Goal: Book appointment/travel/reservation

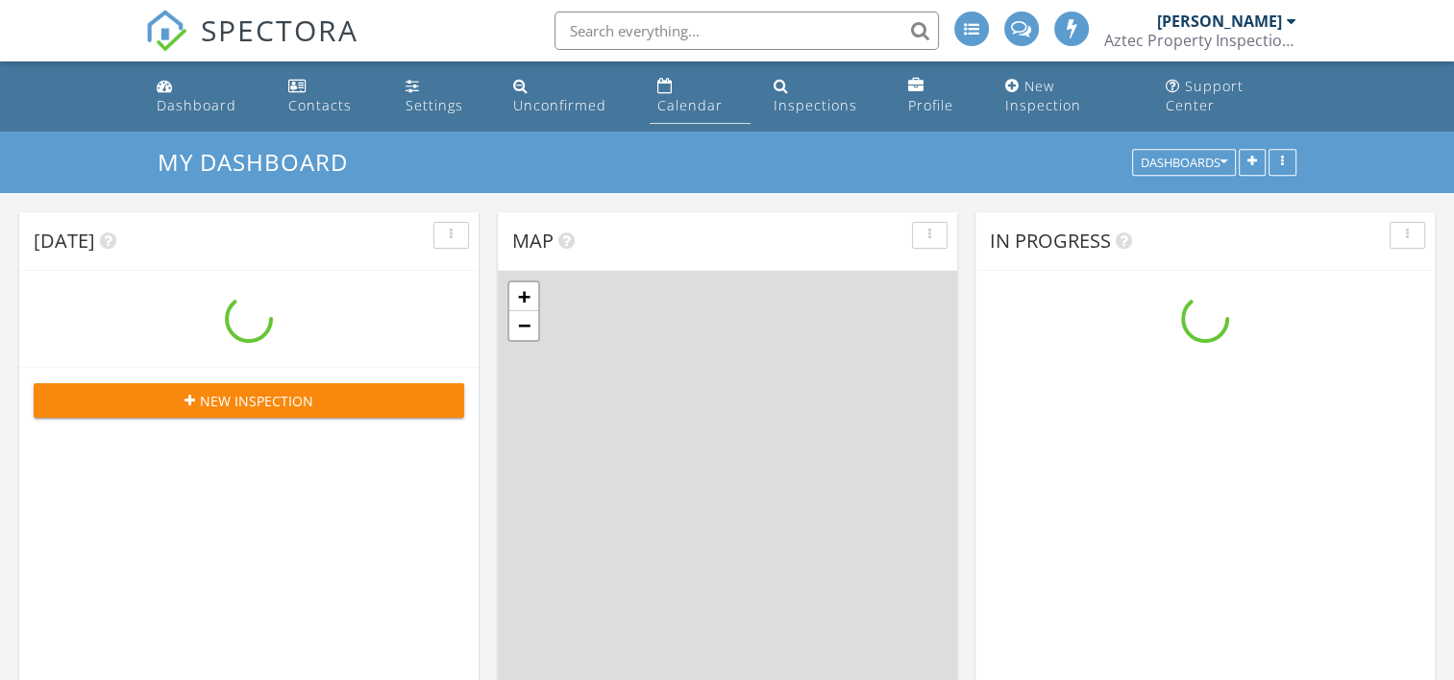
click at [662, 100] on link "Calendar" at bounding box center [700, 96] width 101 height 55
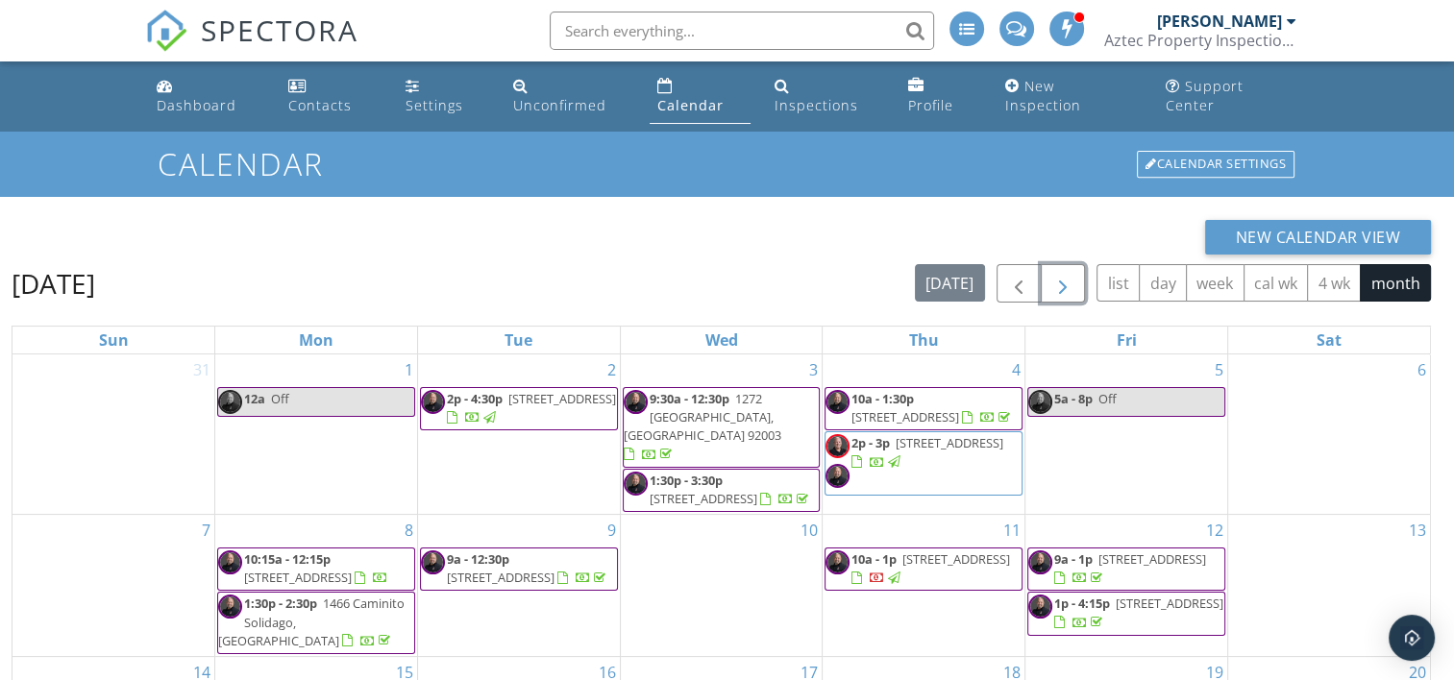
click at [1067, 273] on span "button" at bounding box center [1062, 284] width 23 height 23
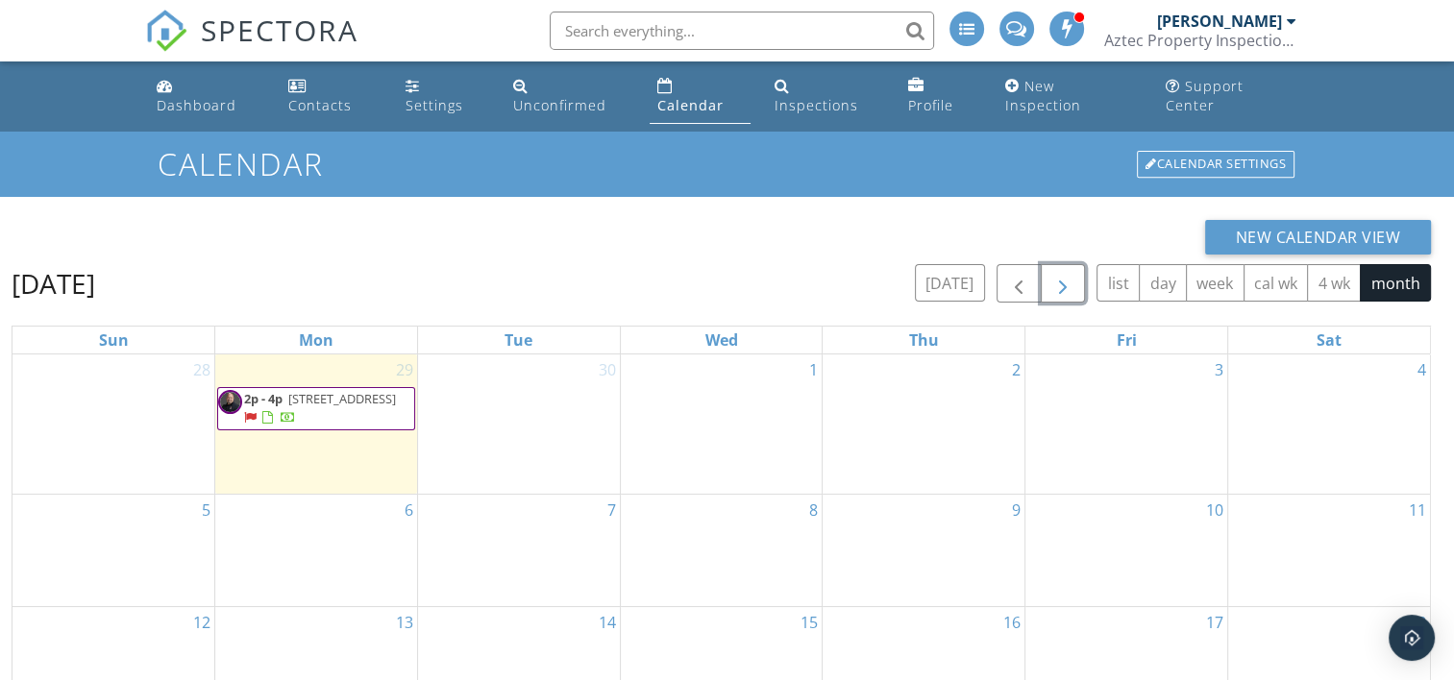
click at [712, 396] on div "1" at bounding box center [722, 424] width 202 height 139
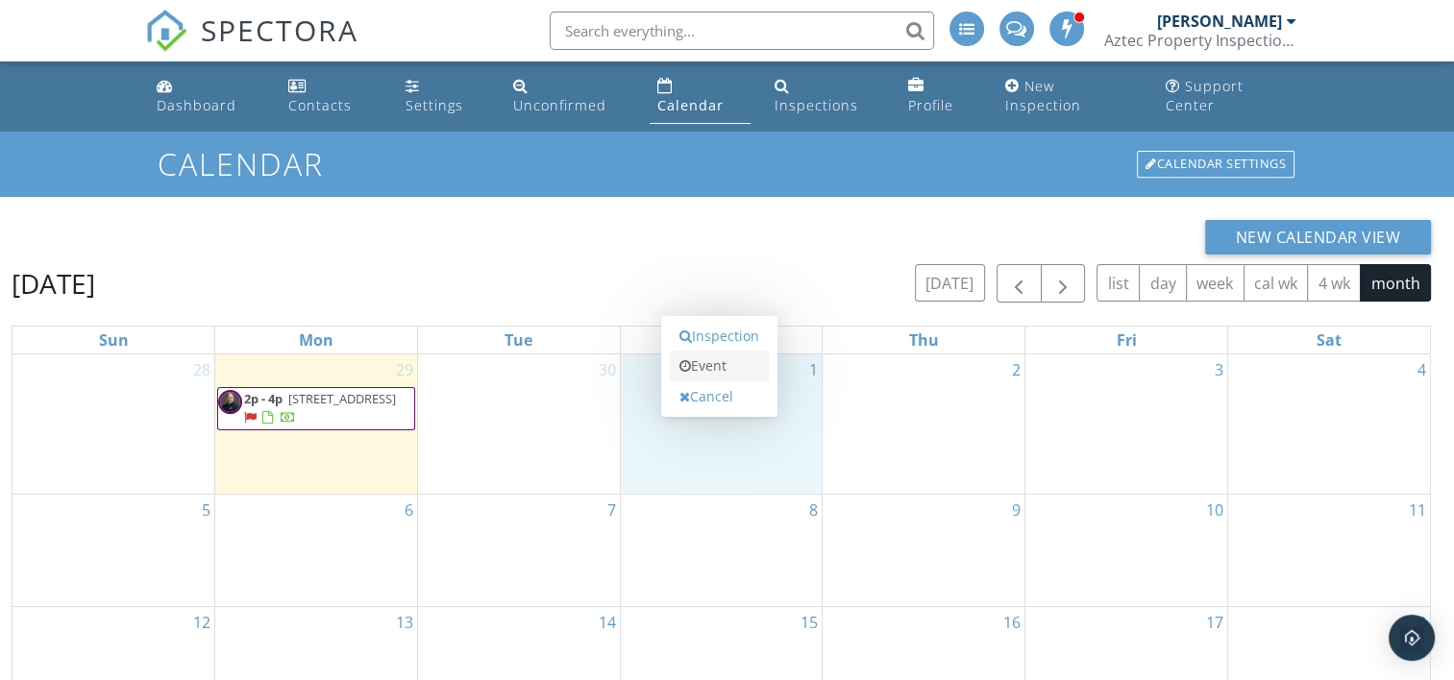
click at [712, 355] on link "Event" at bounding box center [719, 366] width 99 height 31
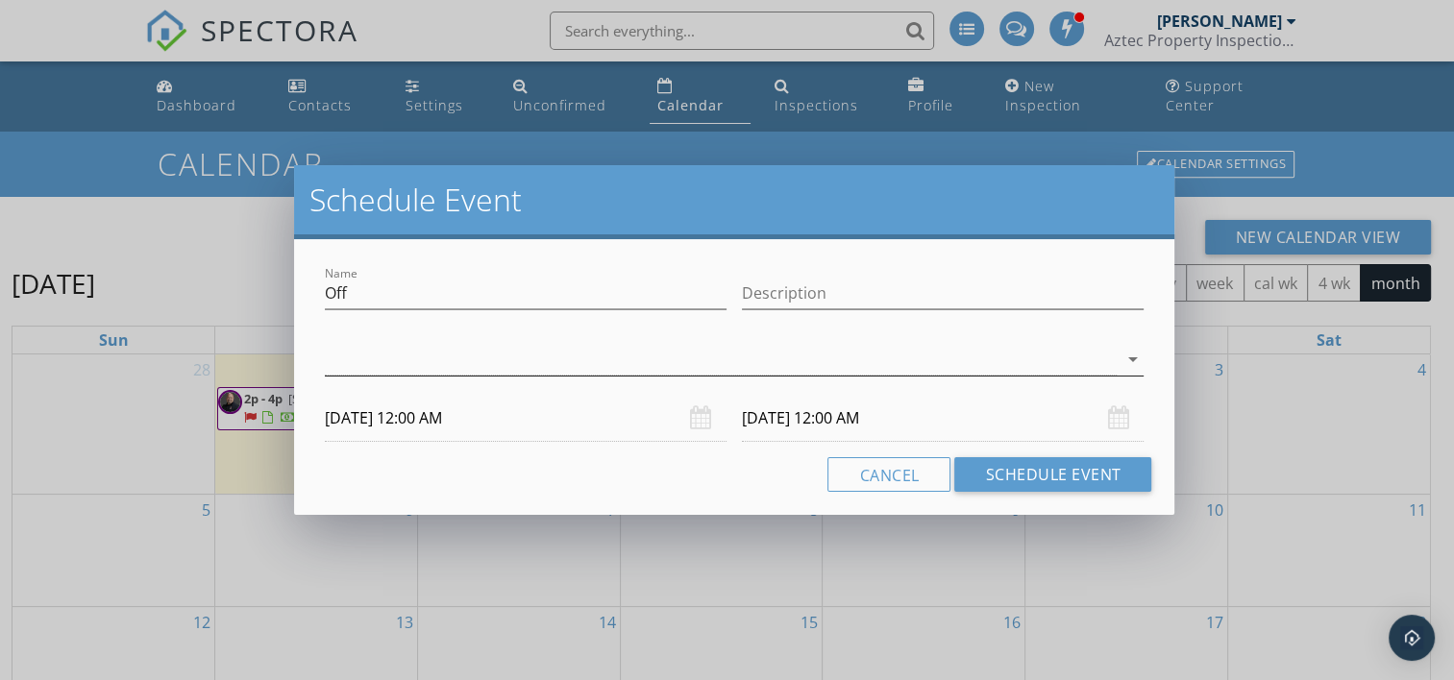
click at [700, 351] on div at bounding box center [721, 360] width 793 height 32
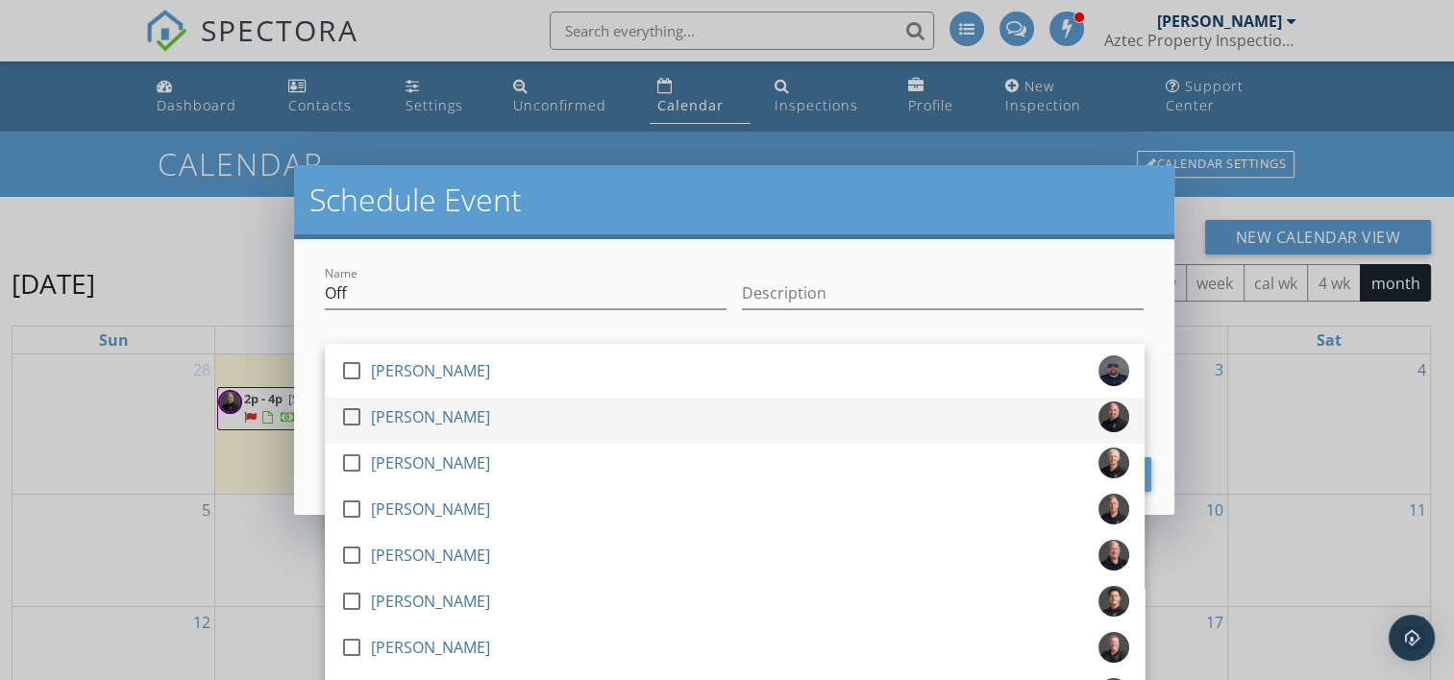
click at [646, 413] on div "check_box_outline_blank Gary Wright" at bounding box center [734, 421] width 789 height 38
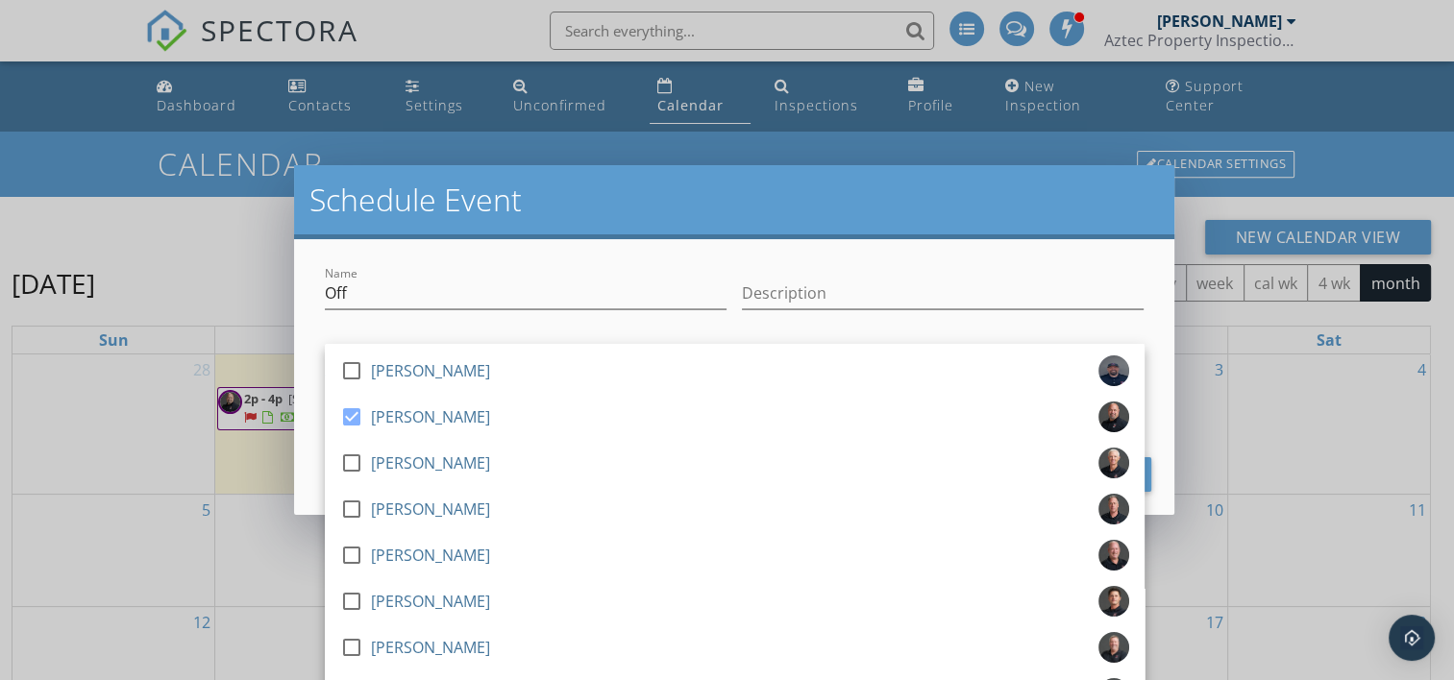
click at [740, 331] on div "check_box_outline_blank Philip Smith check_box Gary Wright check_box_outline_bl…" at bounding box center [734, 362] width 835 height 66
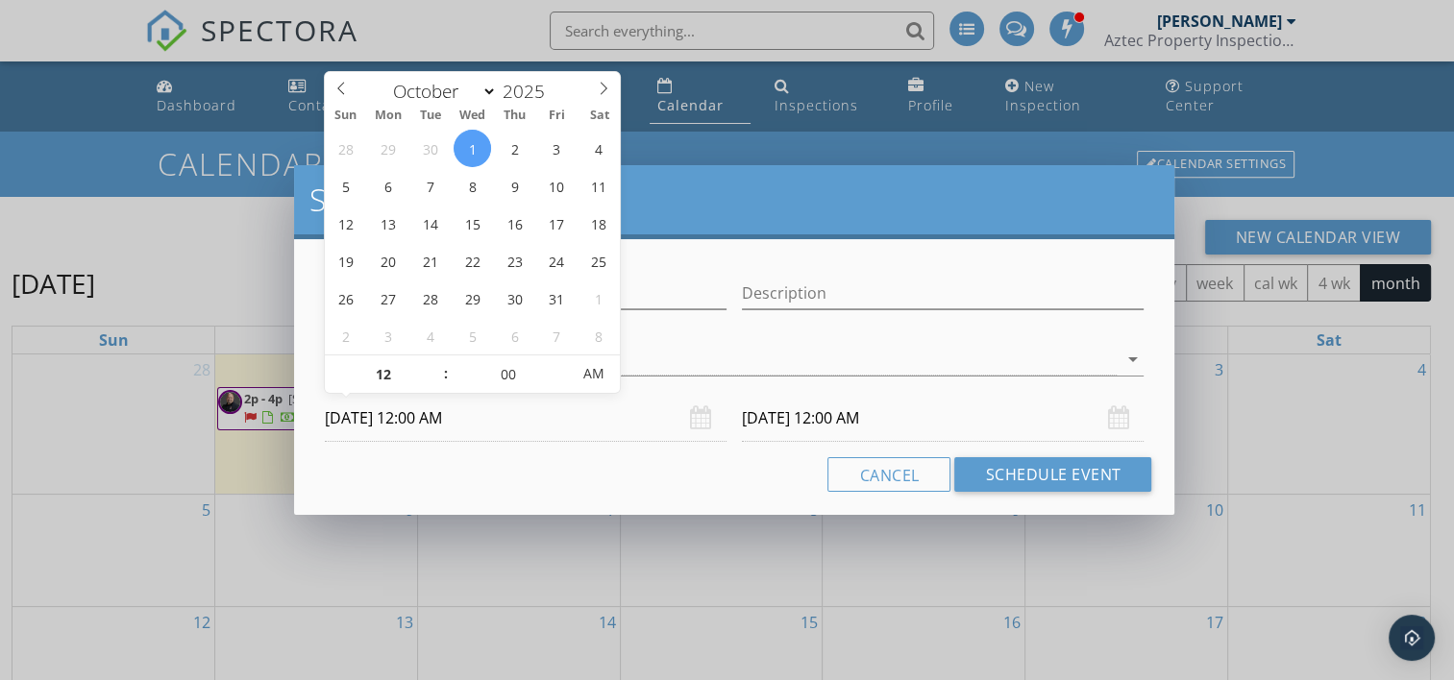
click at [485, 423] on input "10/01/2025 12:00 AM" at bounding box center [526, 418] width 402 height 47
click at [428, 364] on input "12" at bounding box center [384, 374] width 118 height 38
type input "01"
type input "10/01/2025 1:00 AM"
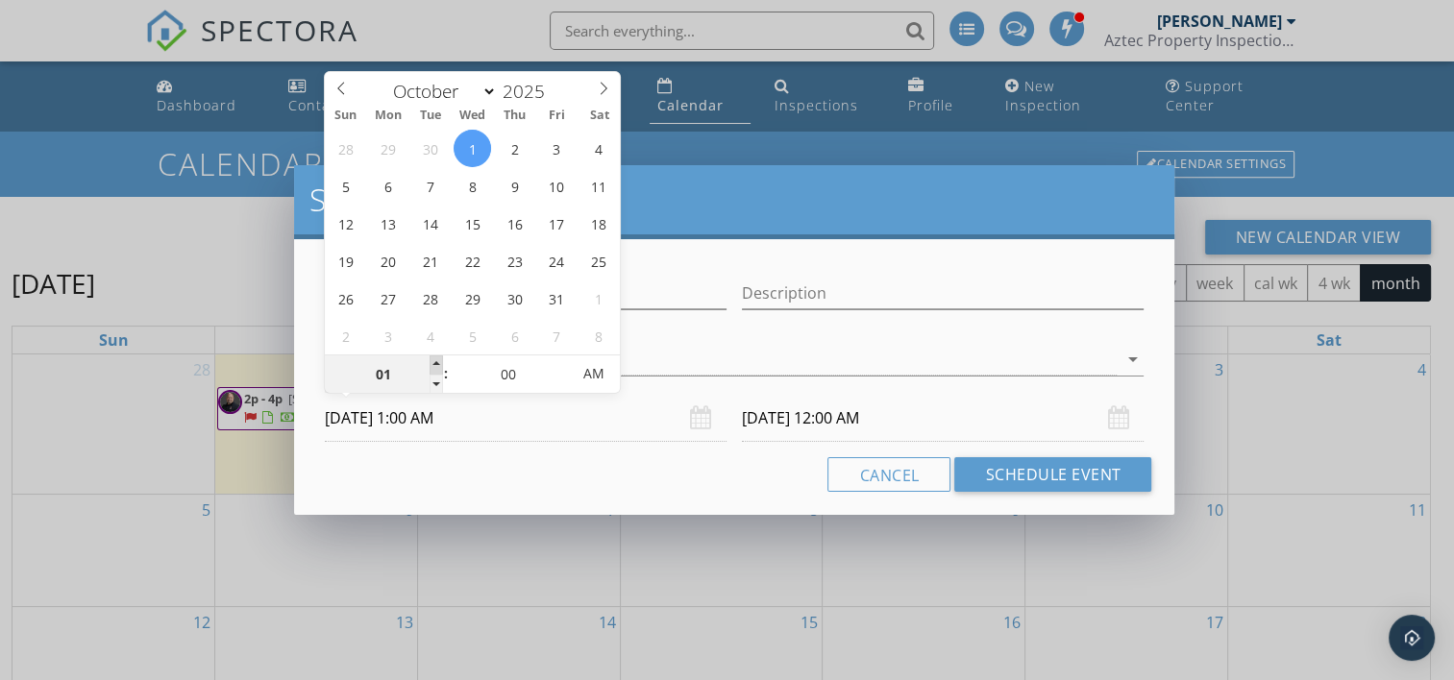
click at [436, 367] on span at bounding box center [435, 364] width 13 height 19
type input "10/02/2025 1:00 AM"
type input "02"
type input "10/01/2025 2:00 AM"
click at [436, 367] on span at bounding box center [435, 364] width 13 height 19
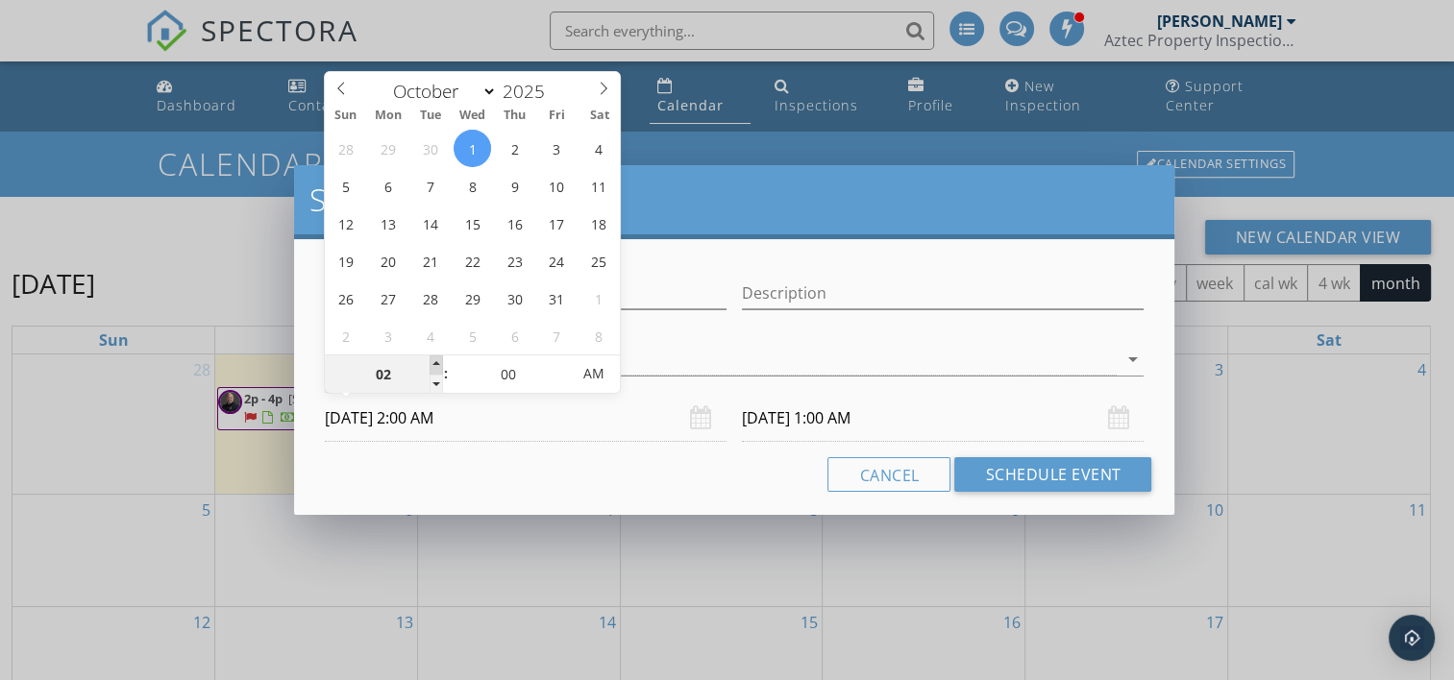
type input "10/02/2025 2:00 AM"
type input "10/01/2025 2:00 PM"
click at [580, 380] on span "AM" at bounding box center [593, 374] width 53 height 38
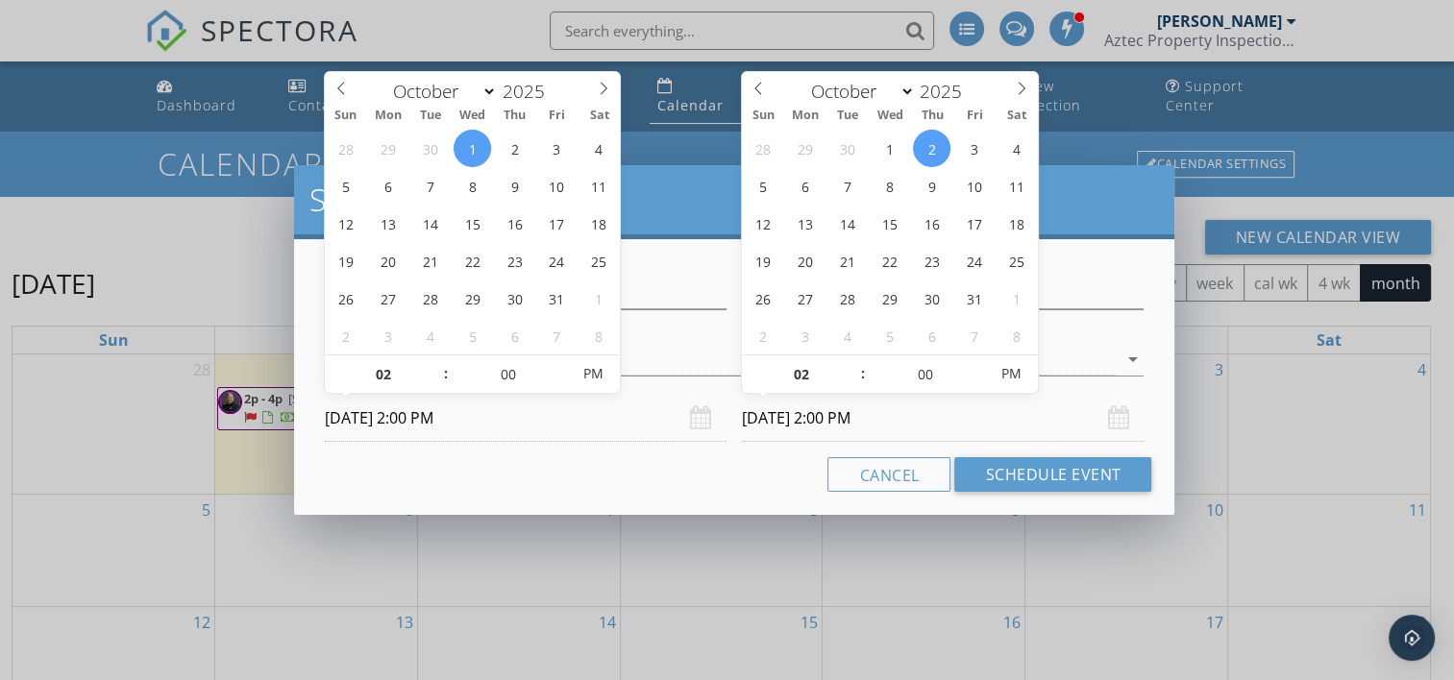
click at [817, 419] on input "10/02/2025 2:00 PM" at bounding box center [943, 418] width 402 height 47
type input "10/01/2025 2:00 PM"
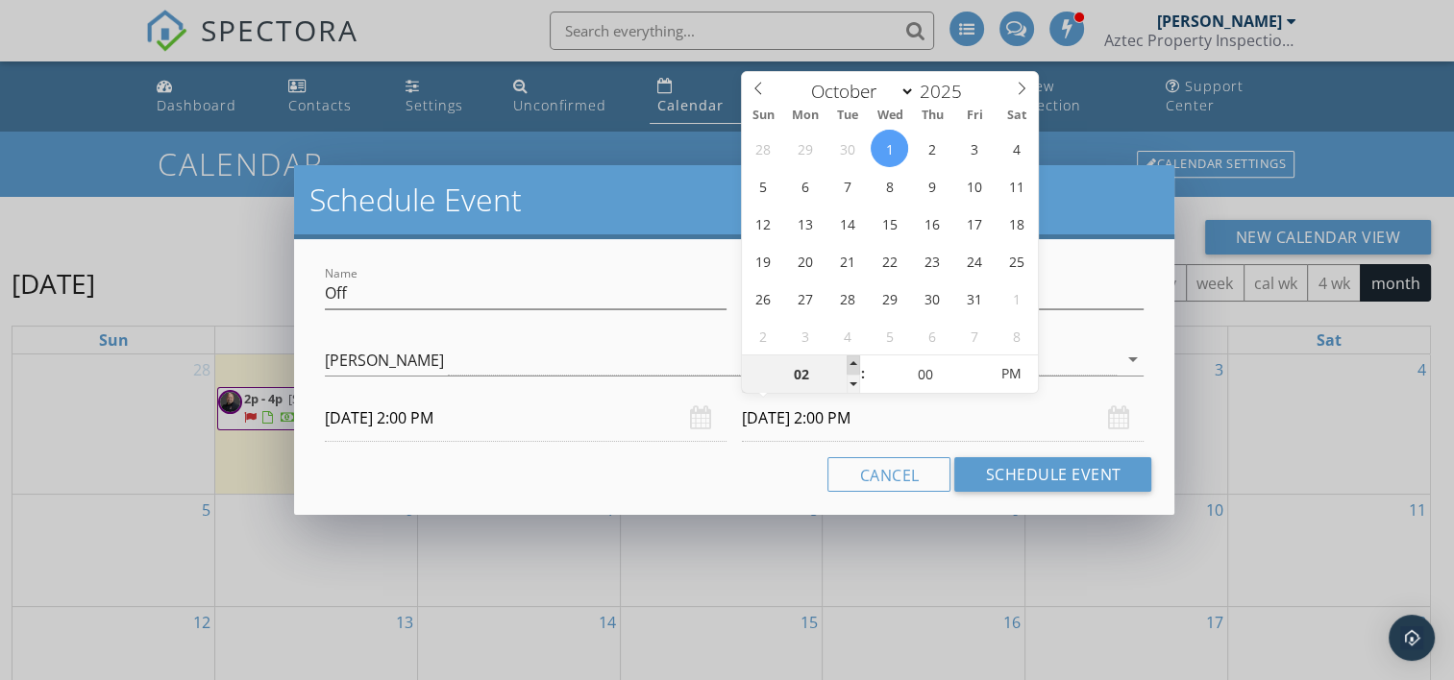
type input "03"
type input "10/01/2025 3:00 PM"
click at [849, 361] on span at bounding box center [852, 364] width 13 height 19
type input "04"
type input "10/01/2025 4:00 PM"
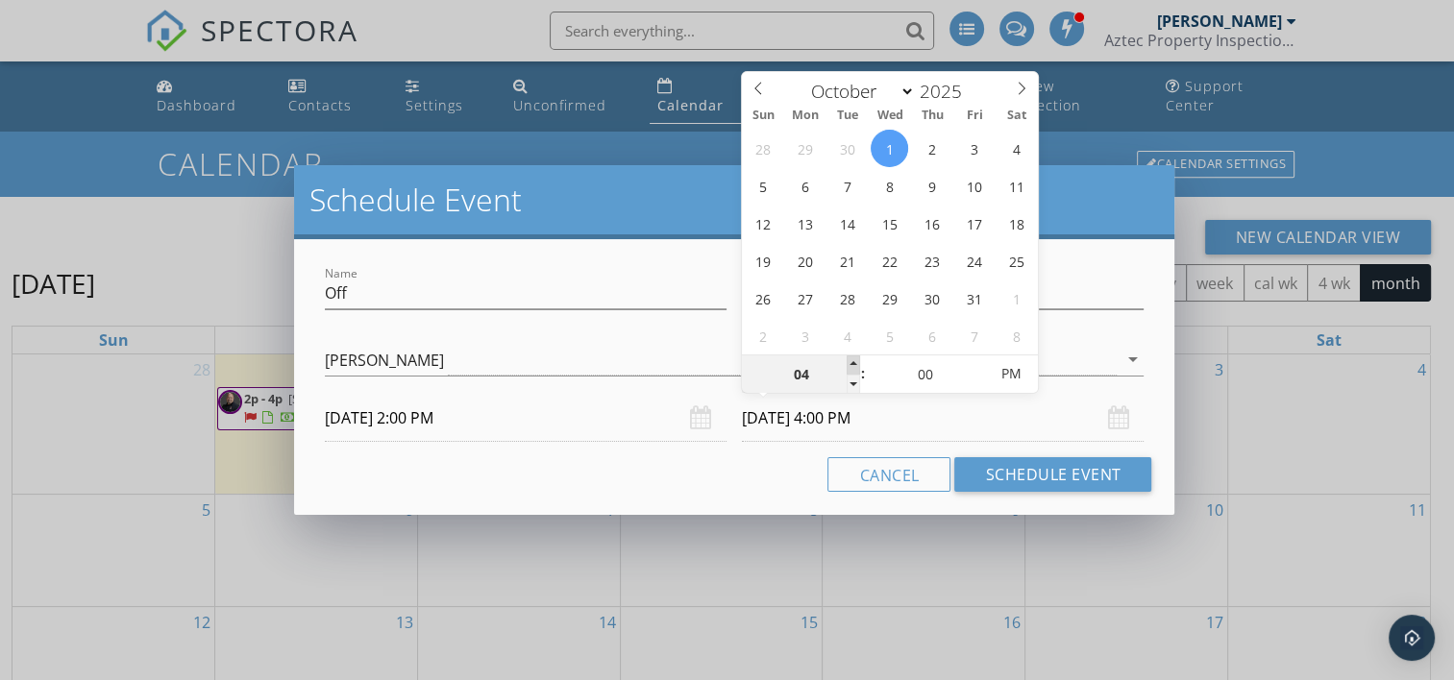
click at [849, 361] on span at bounding box center [852, 364] width 13 height 19
type input "05"
type input "10/01/2025 5:00 PM"
click at [849, 361] on span at bounding box center [852, 364] width 13 height 19
type input "06"
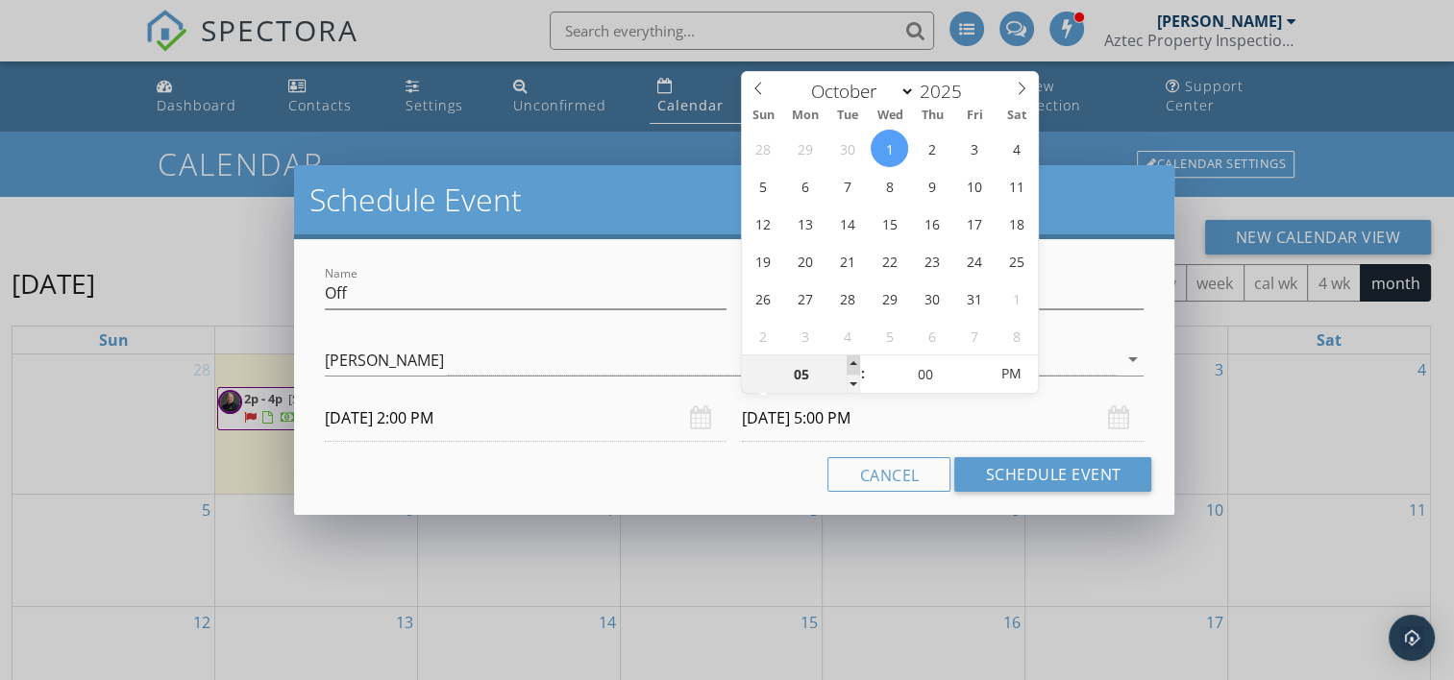
type input "10/01/2025 6:00 PM"
click at [849, 361] on span at bounding box center [852, 364] width 13 height 19
click at [995, 489] on button "Schedule Event" at bounding box center [1052, 474] width 197 height 35
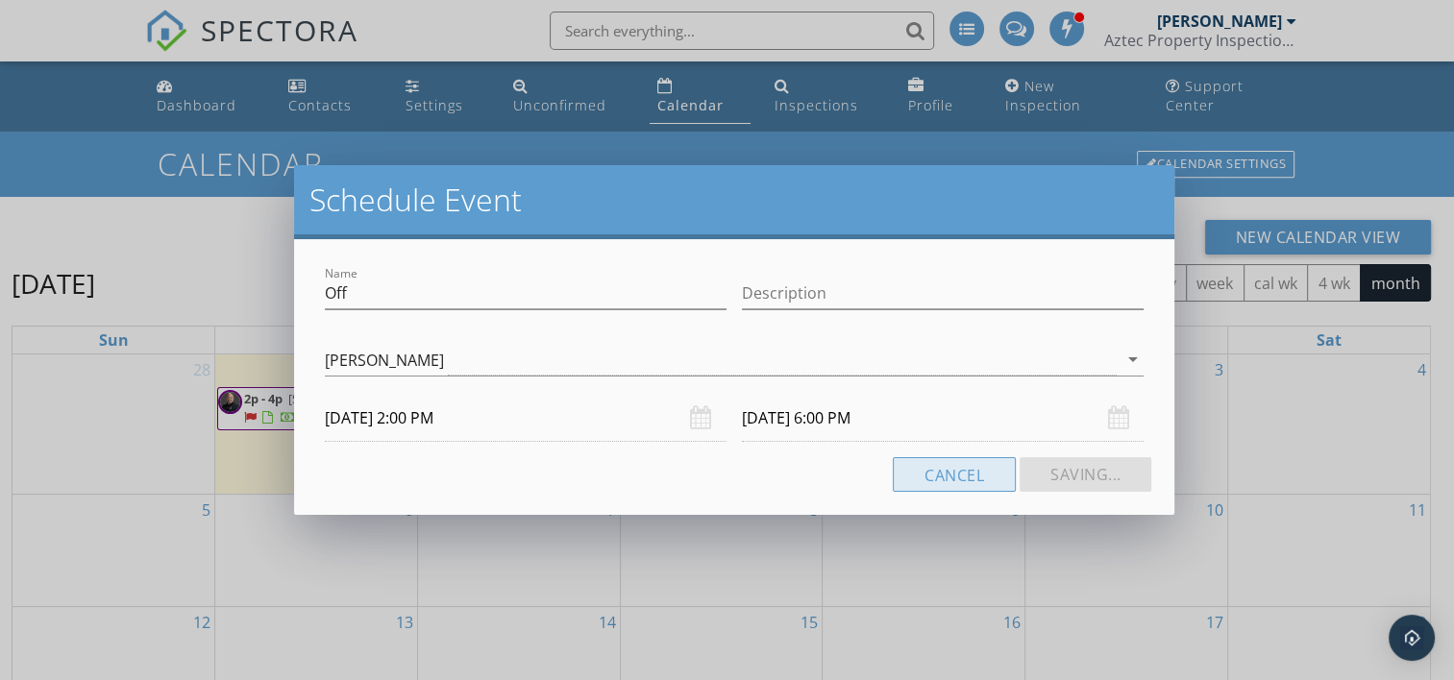
click at [995, 489] on button "Cancel" at bounding box center [954, 474] width 123 height 35
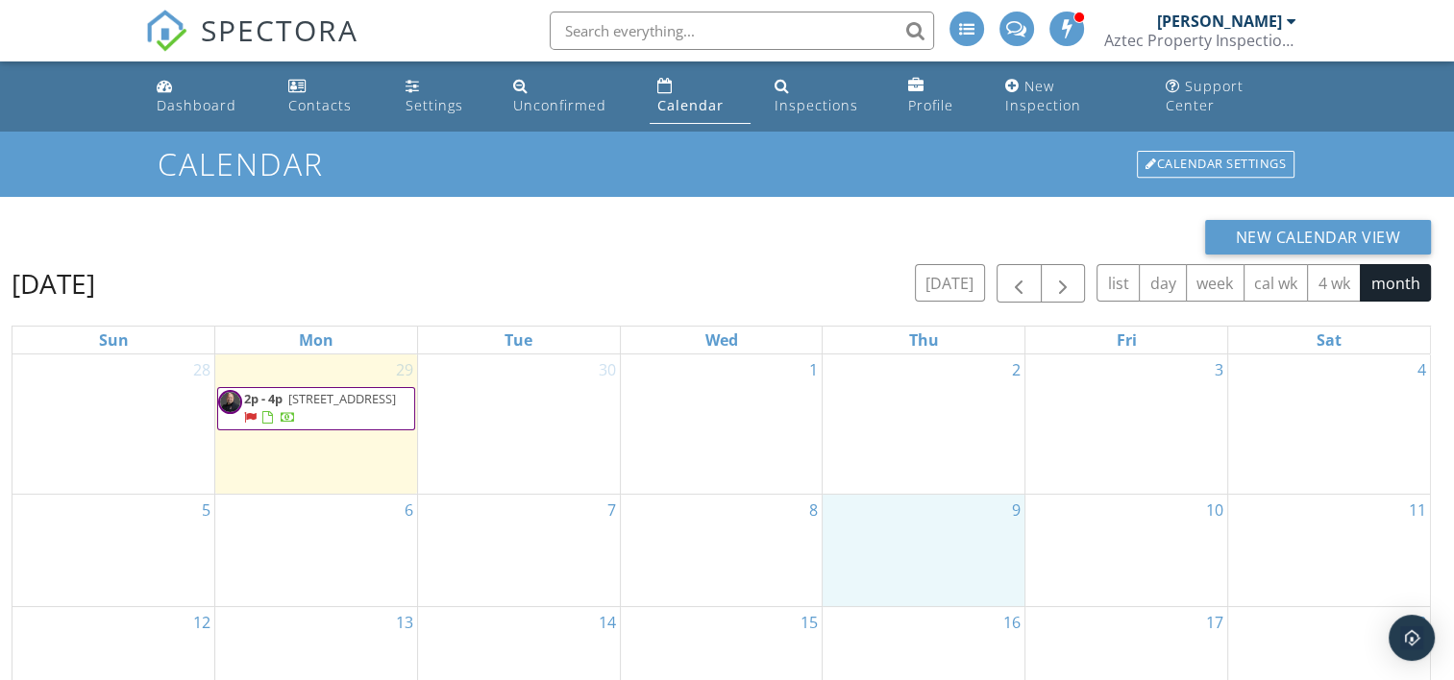
click at [995, 495] on div "9" at bounding box center [923, 550] width 202 height 111
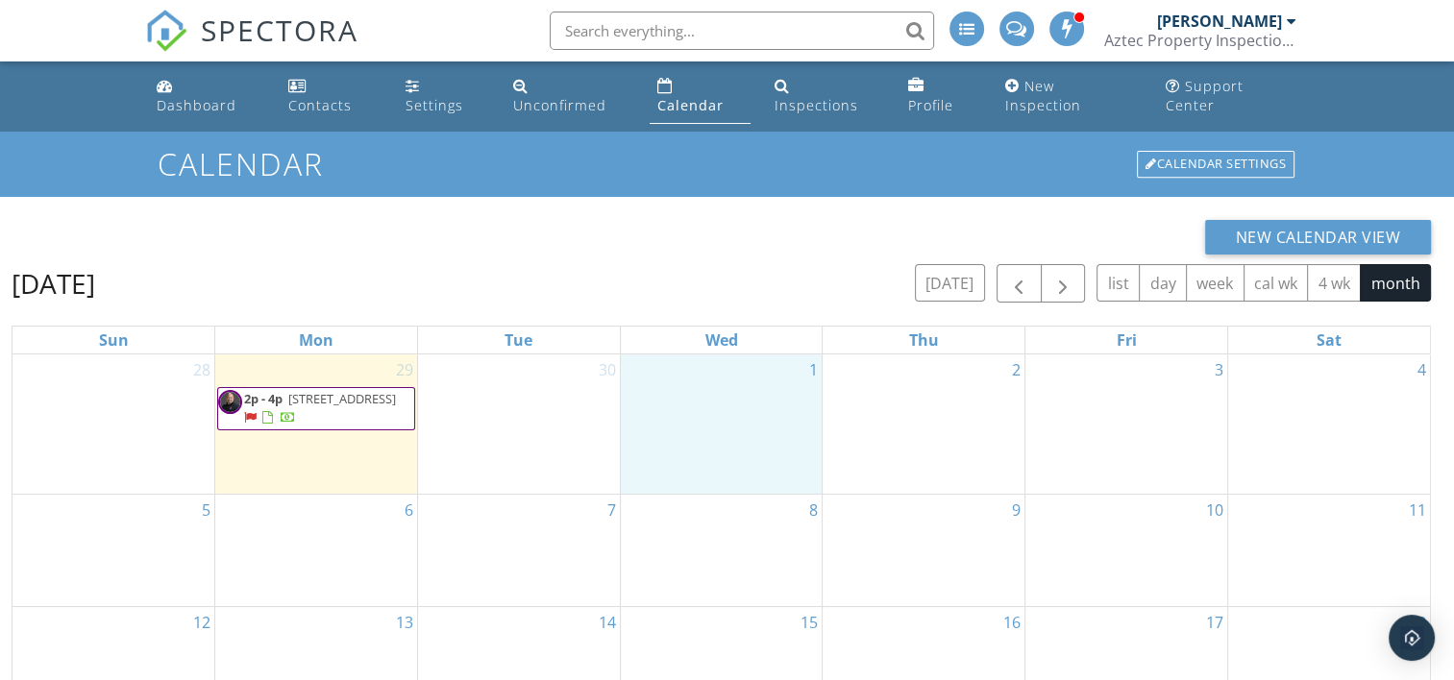
click at [769, 430] on div "1" at bounding box center [722, 424] width 202 height 139
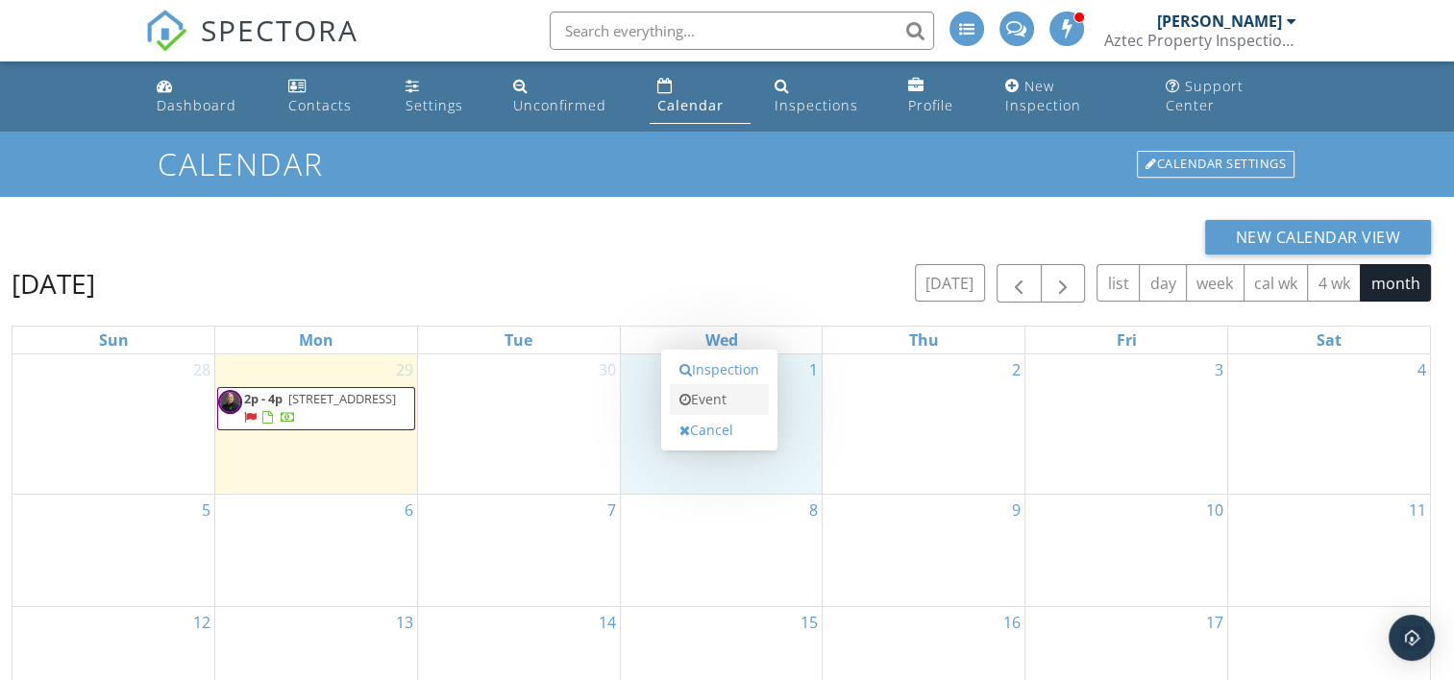
click at [714, 384] on link "Event" at bounding box center [719, 399] width 99 height 31
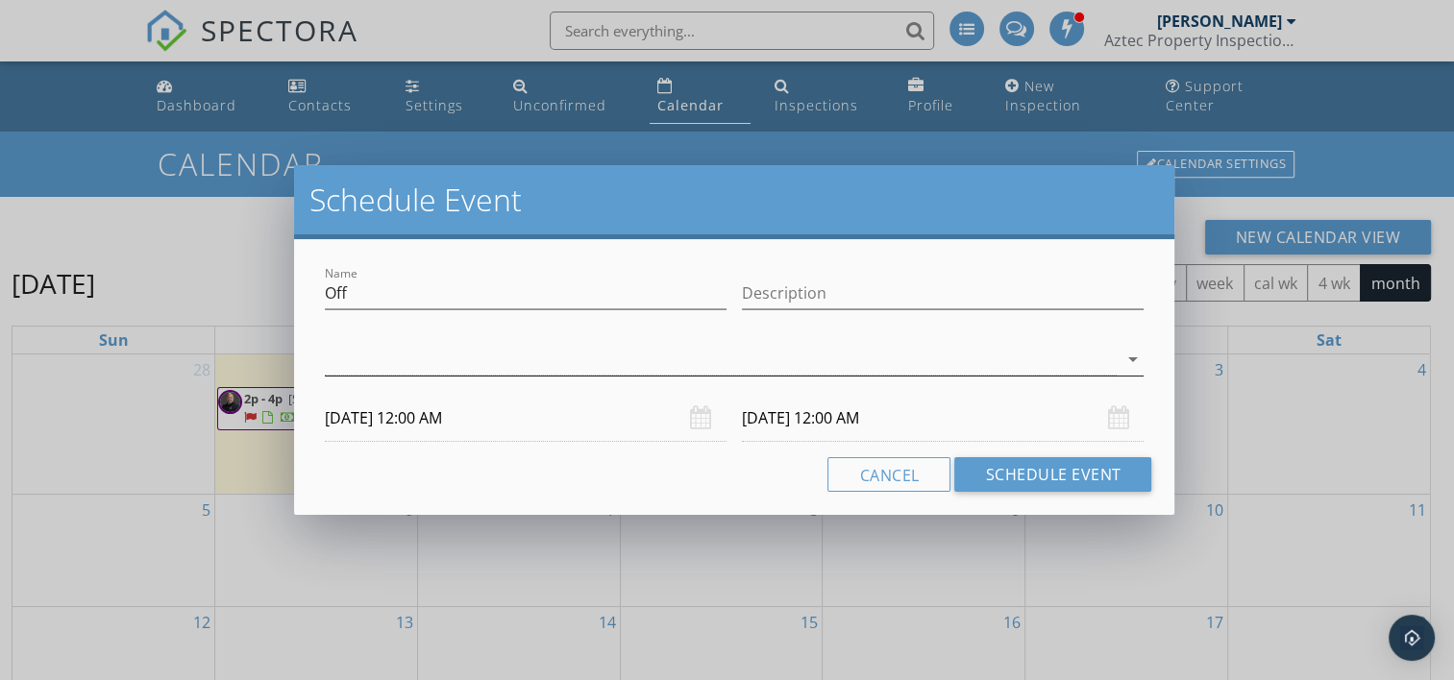
click at [685, 369] on div at bounding box center [721, 360] width 793 height 32
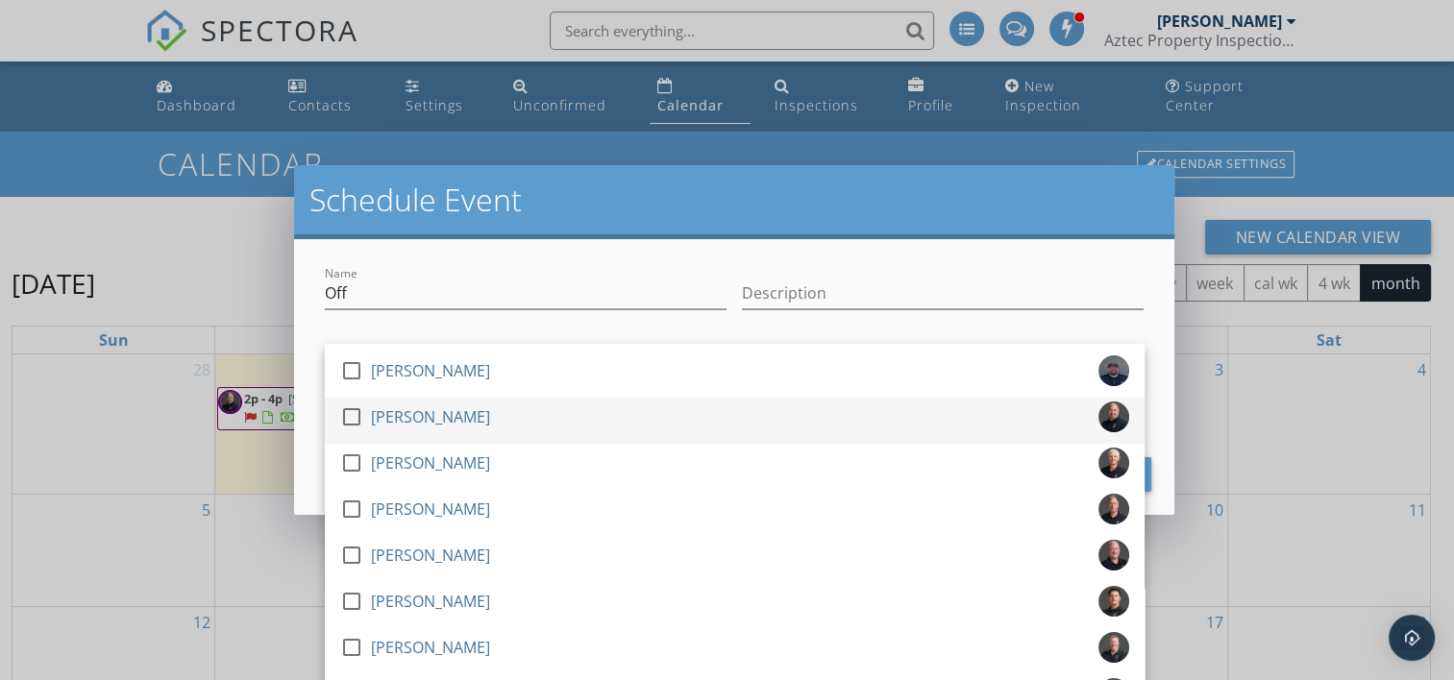
click at [531, 404] on div "check_box_outline_blank Gary Wright" at bounding box center [734, 421] width 789 height 38
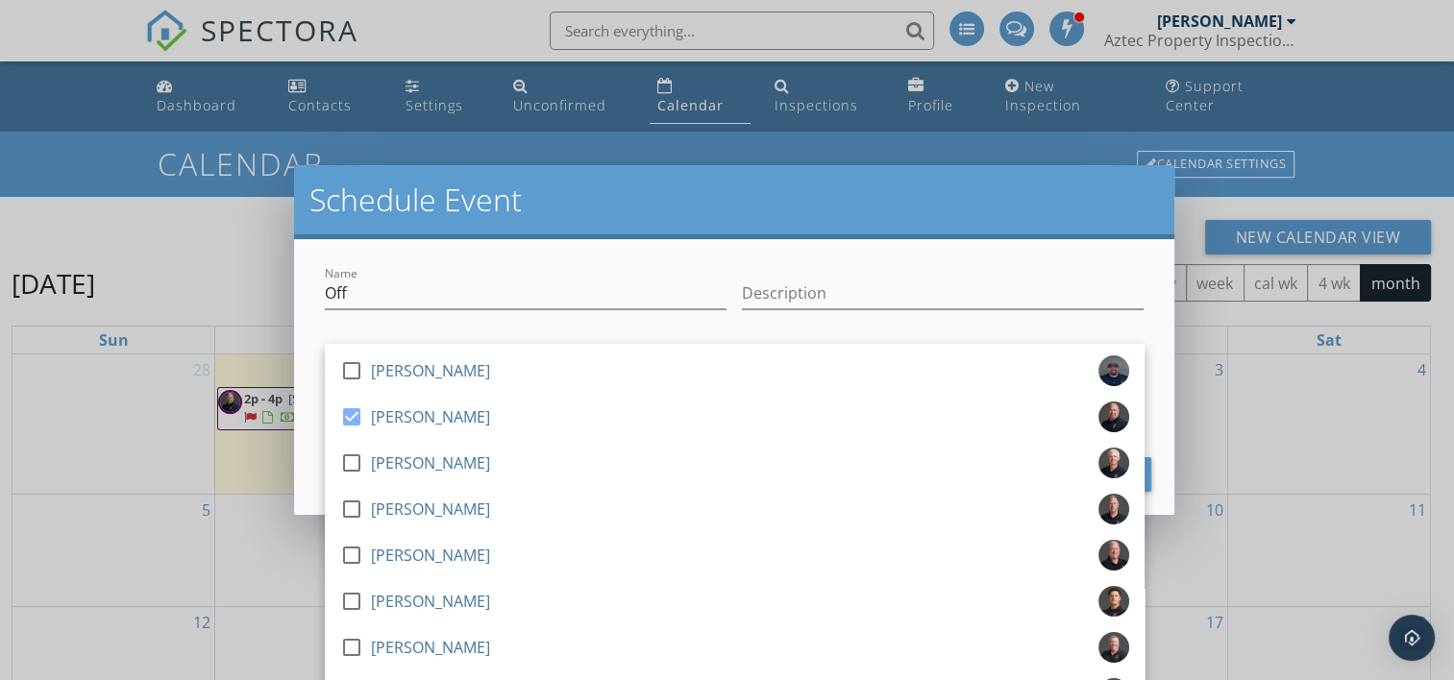
click at [604, 320] on div at bounding box center [526, 323] width 402 height 12
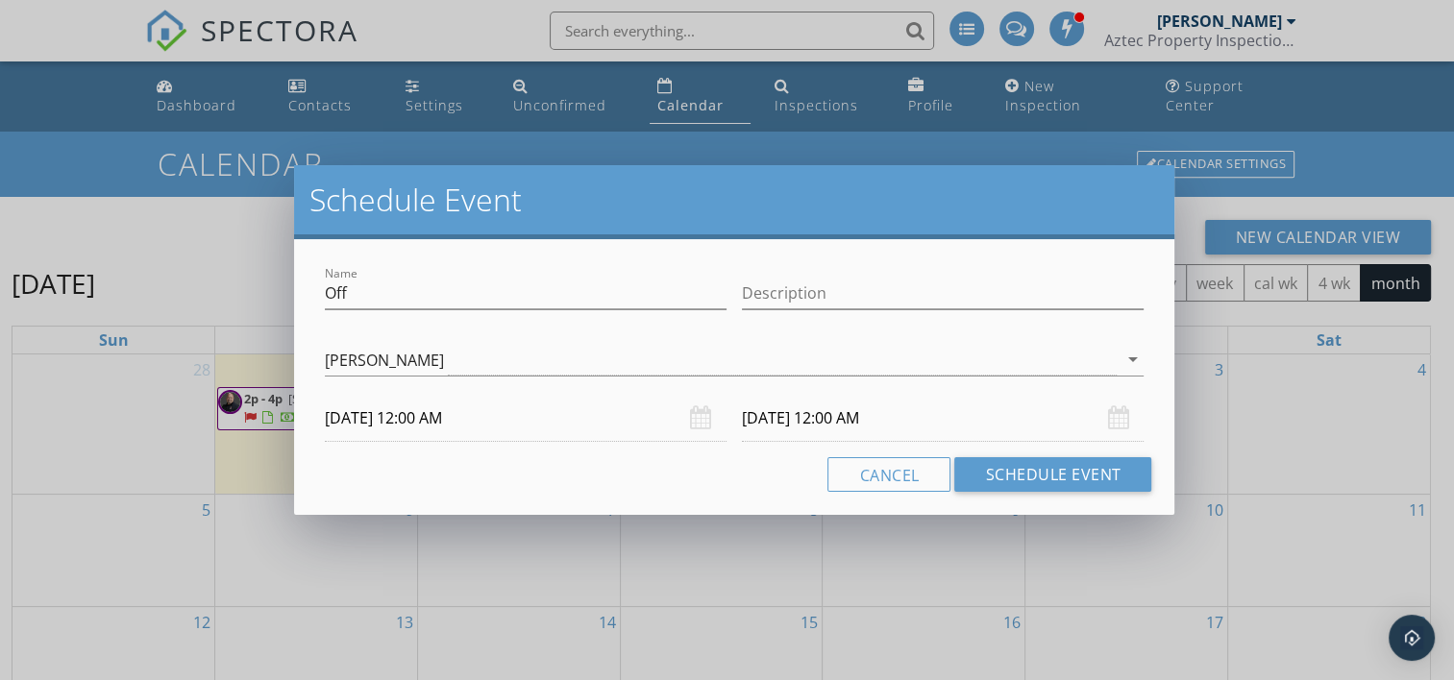
click at [511, 418] on input "10/01/2025 12:00 AM" at bounding box center [526, 418] width 402 height 47
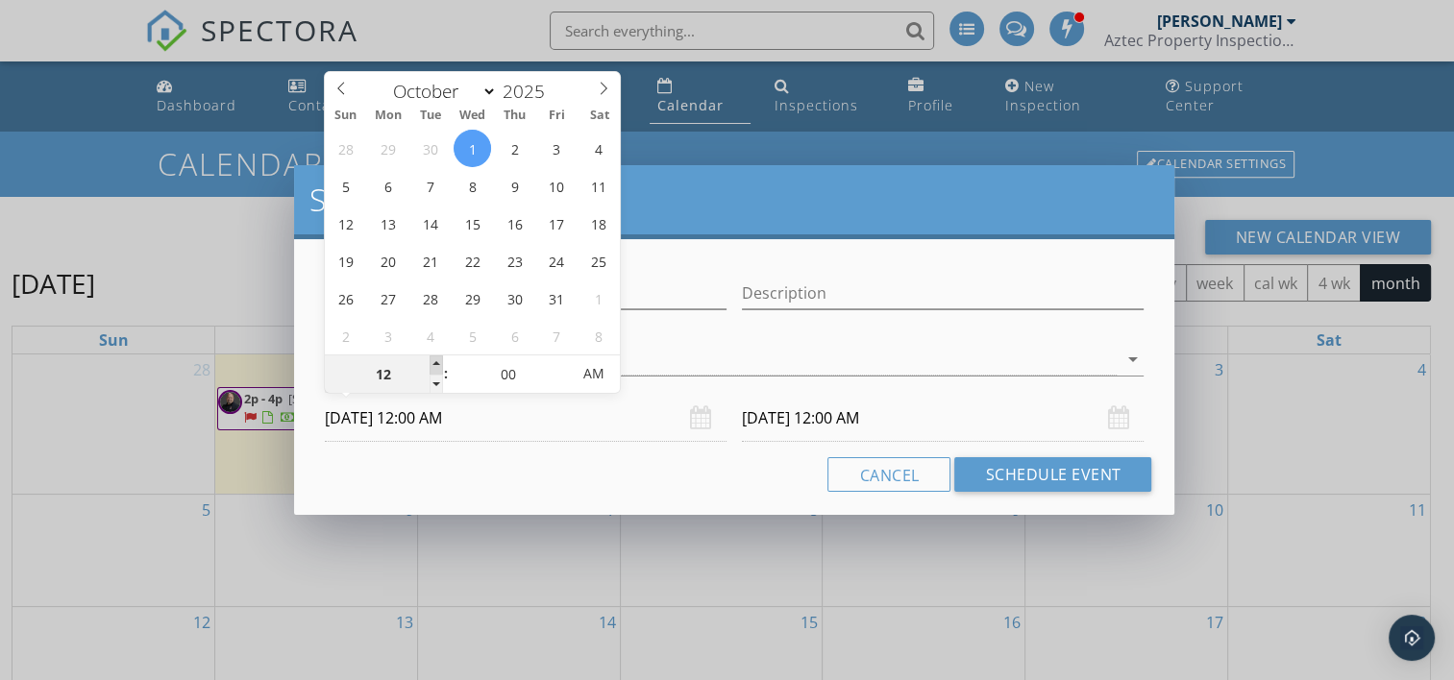
type input "01"
type input "10/01/2025 1:00 AM"
click at [434, 367] on span at bounding box center [435, 364] width 13 height 19
type input "02"
type input "10/01/2025 2:00 AM"
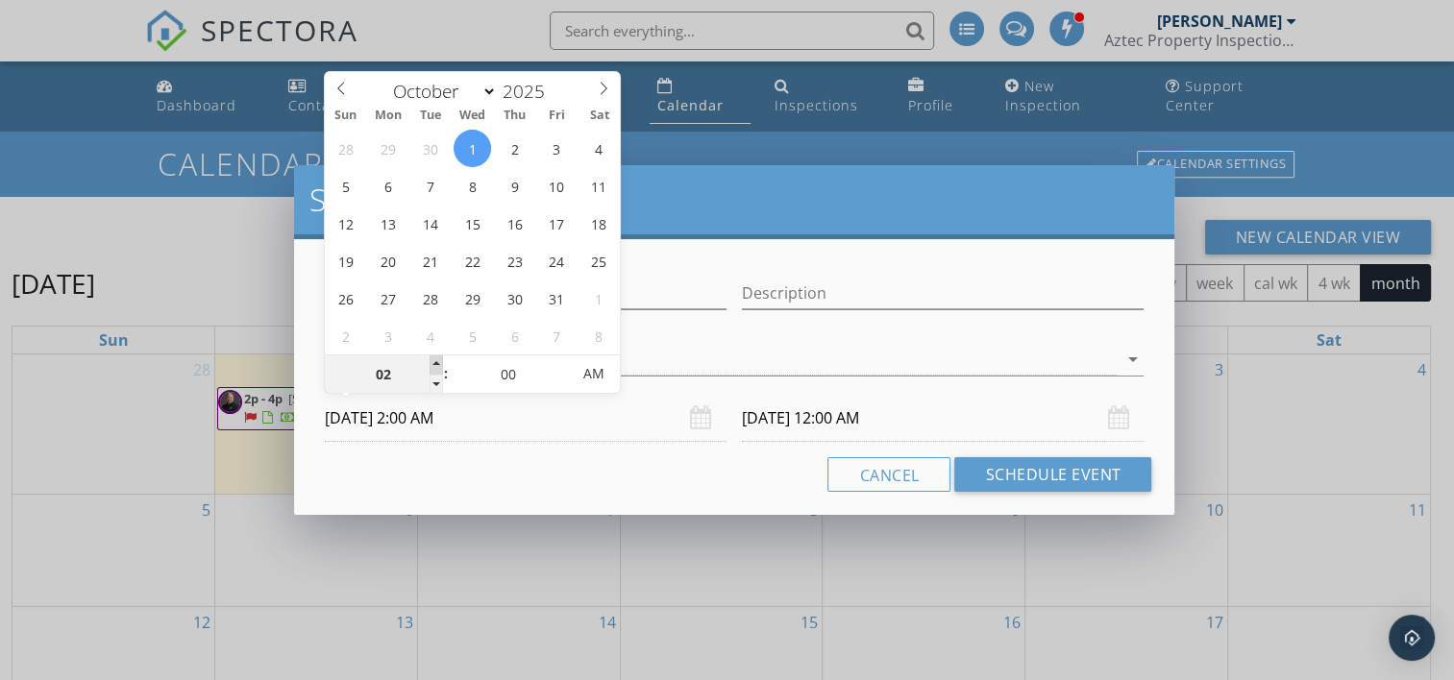
click at [434, 367] on span at bounding box center [435, 364] width 13 height 19
type input "10/02/2025 2:00 AM"
type input "10/01/2025 2:00 PM"
click at [591, 377] on span "AM" at bounding box center [593, 374] width 53 height 38
click at [815, 430] on input "10/02/2025 2:00 PM" at bounding box center [943, 418] width 402 height 47
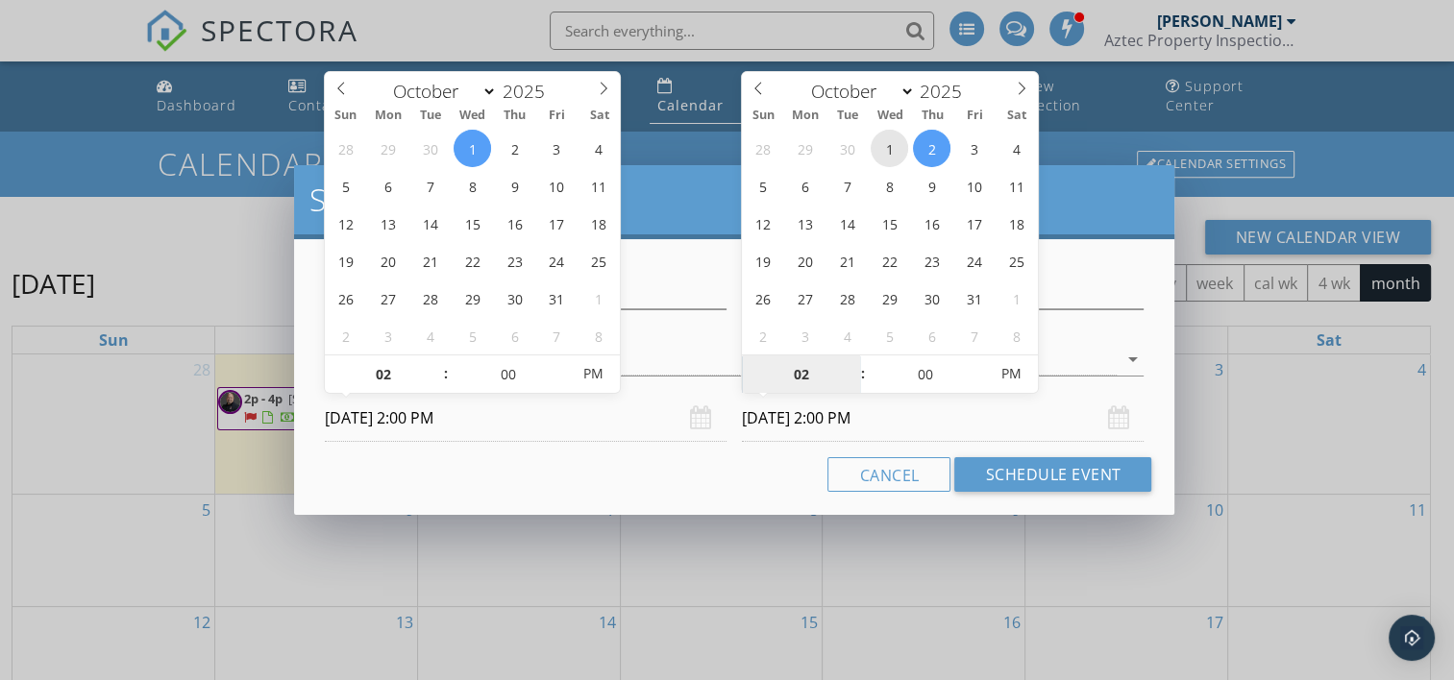
type input "10/01/2025 2:00 PM"
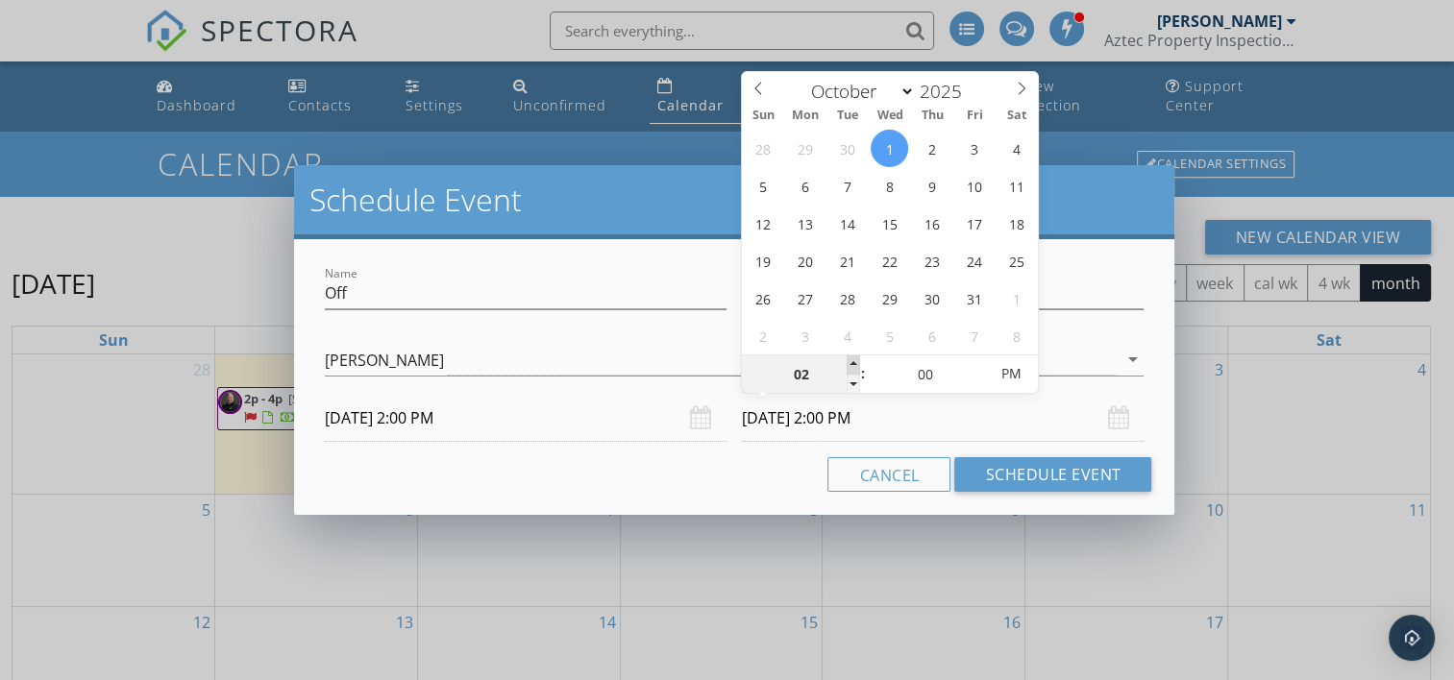
type input "03"
type input "10/01/2025 3:00 PM"
click at [852, 367] on span at bounding box center [852, 364] width 13 height 19
type input "04"
type input "10/01/2025 4:00 PM"
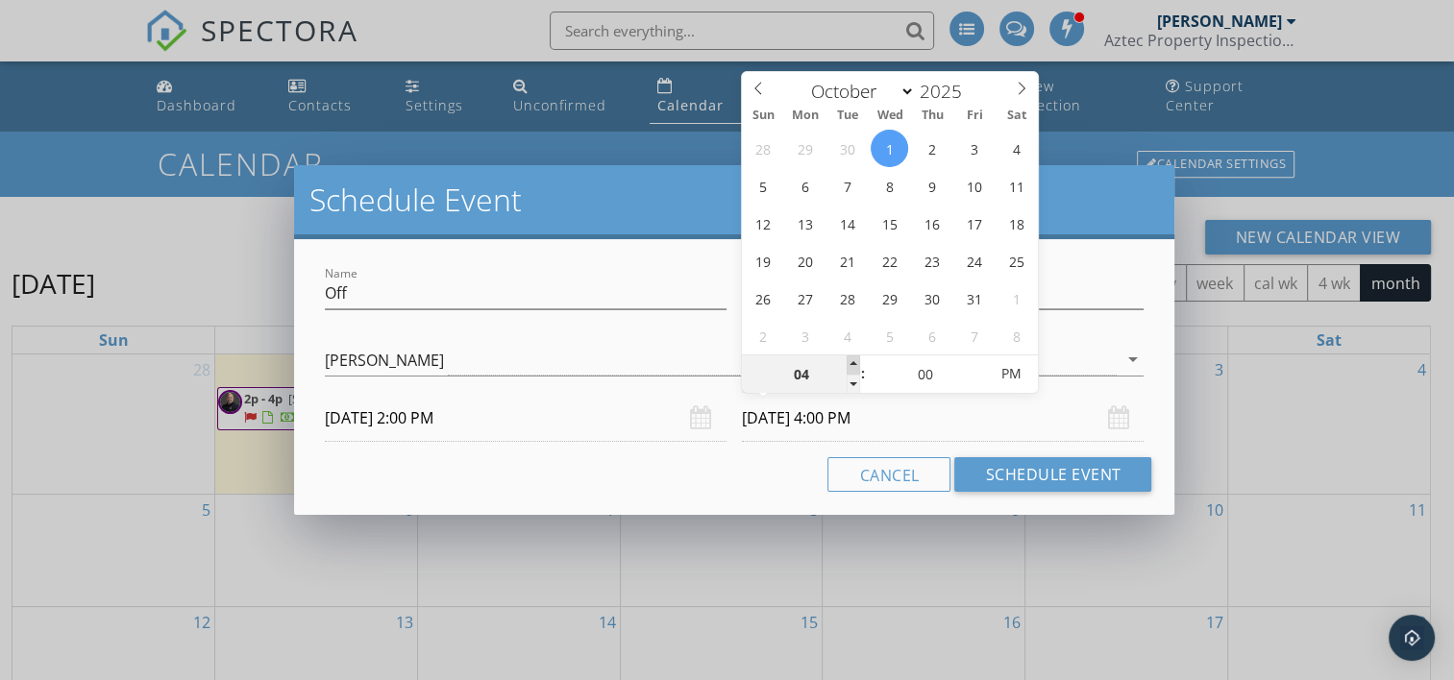
click at [852, 367] on span at bounding box center [852, 364] width 13 height 19
type input "05"
type input "10/01/2025 5:00 PM"
click at [852, 367] on span at bounding box center [852, 364] width 13 height 19
type input "06"
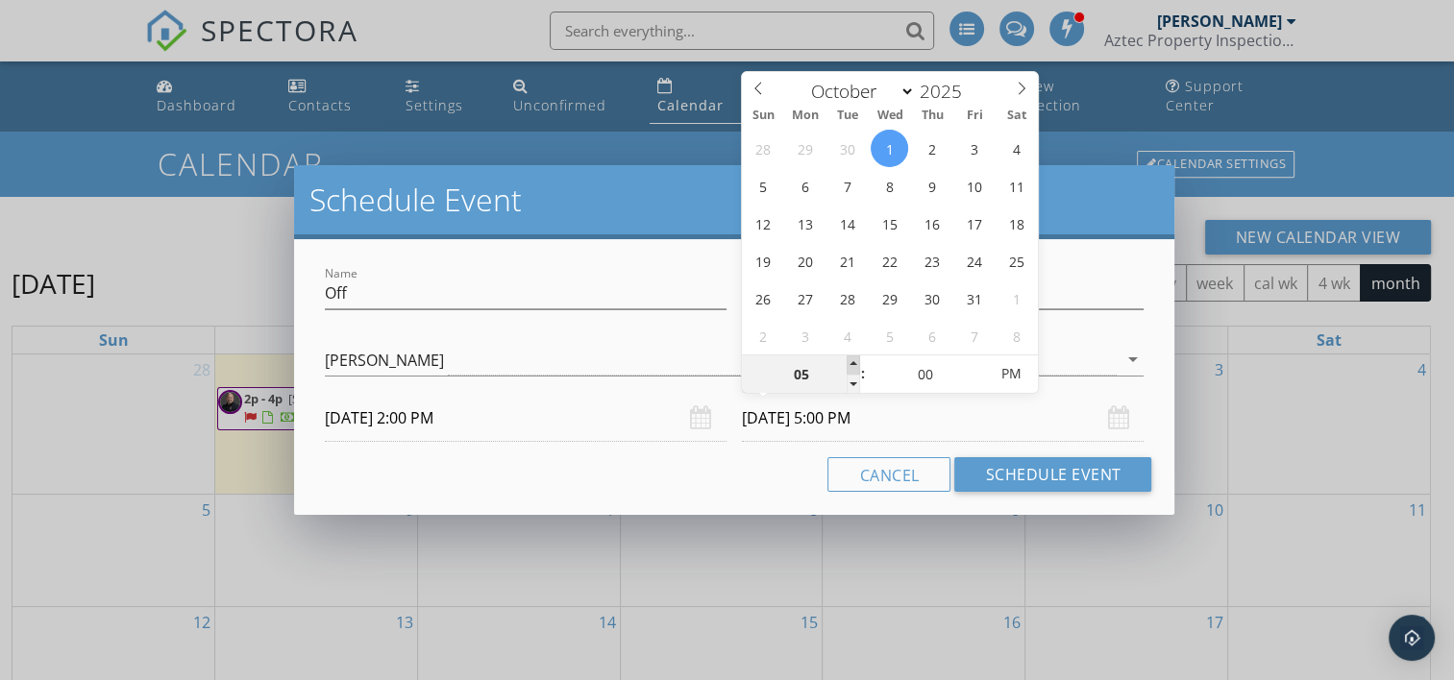
type input "10/01/2025 6:00 PM"
click at [852, 367] on span at bounding box center [852, 364] width 13 height 19
click at [1012, 471] on button "Schedule Event" at bounding box center [1052, 474] width 197 height 35
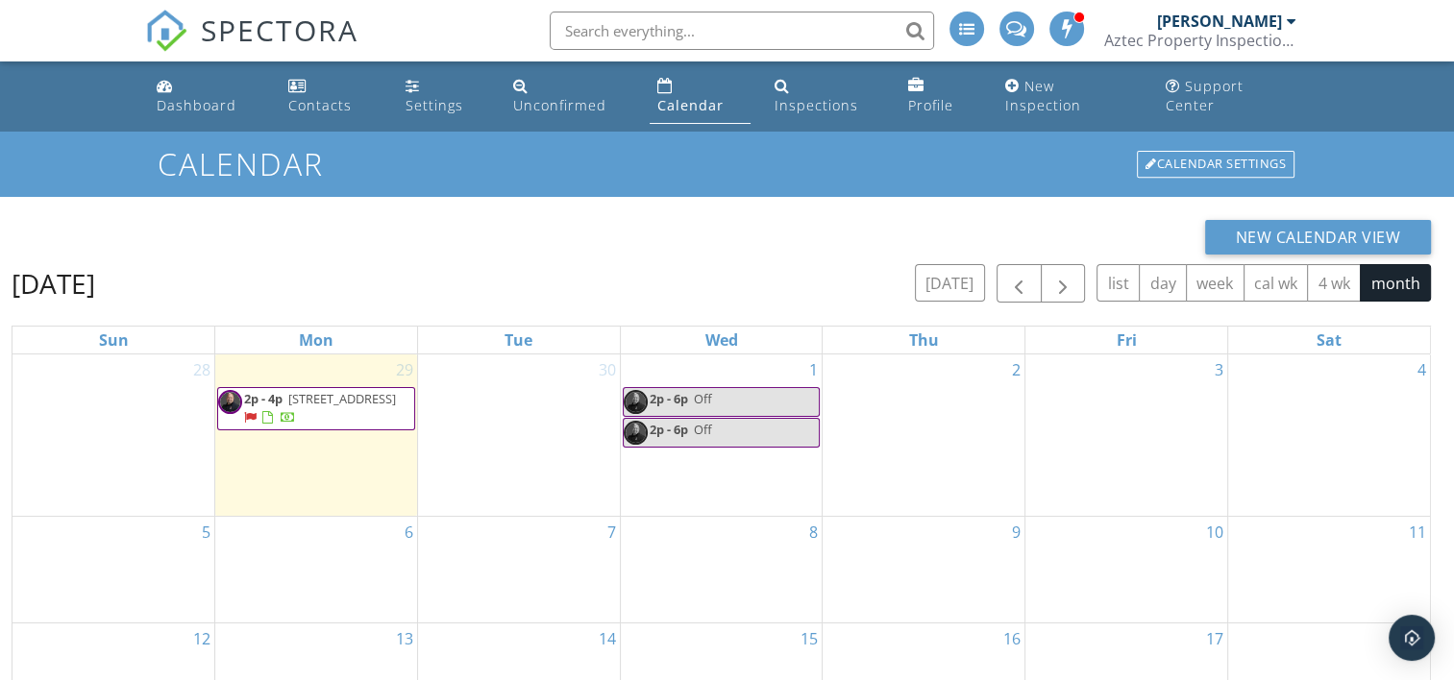
click at [720, 387] on link "2p - 6p Off" at bounding box center [722, 402] width 198 height 30
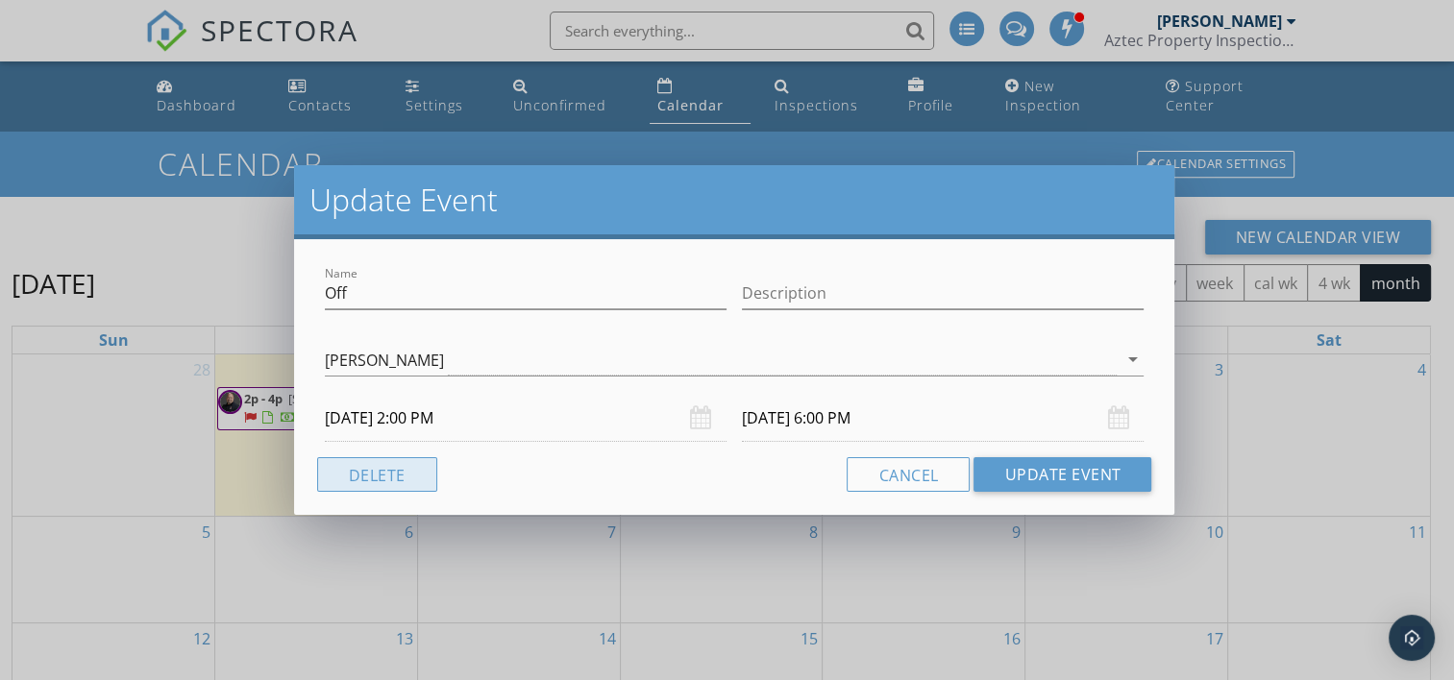
click at [408, 481] on button "Delete" at bounding box center [377, 474] width 120 height 35
